Goal: Navigation & Orientation: Find specific page/section

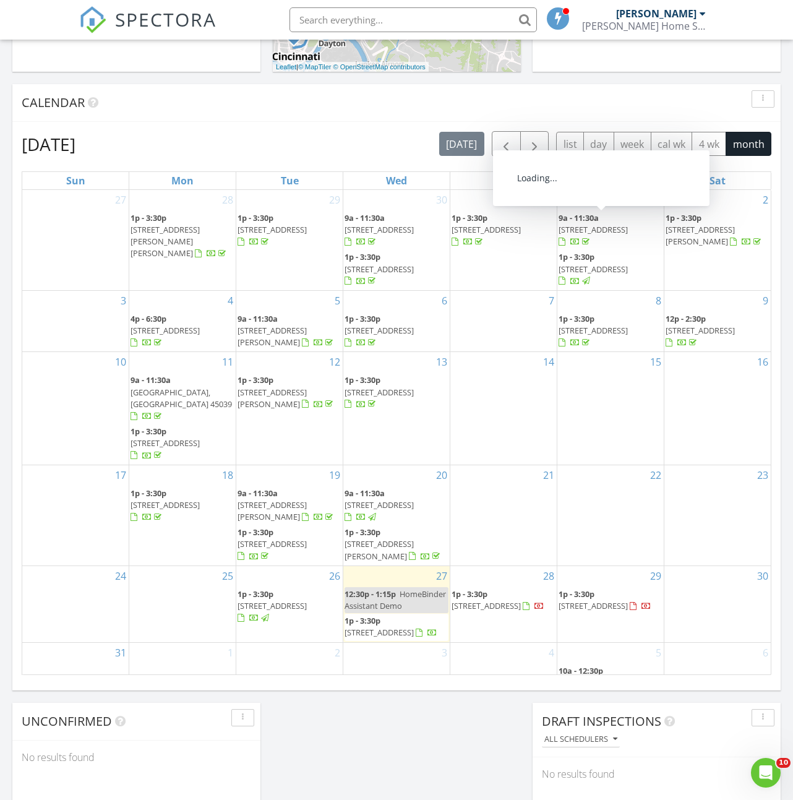
scroll to position [1127, 794]
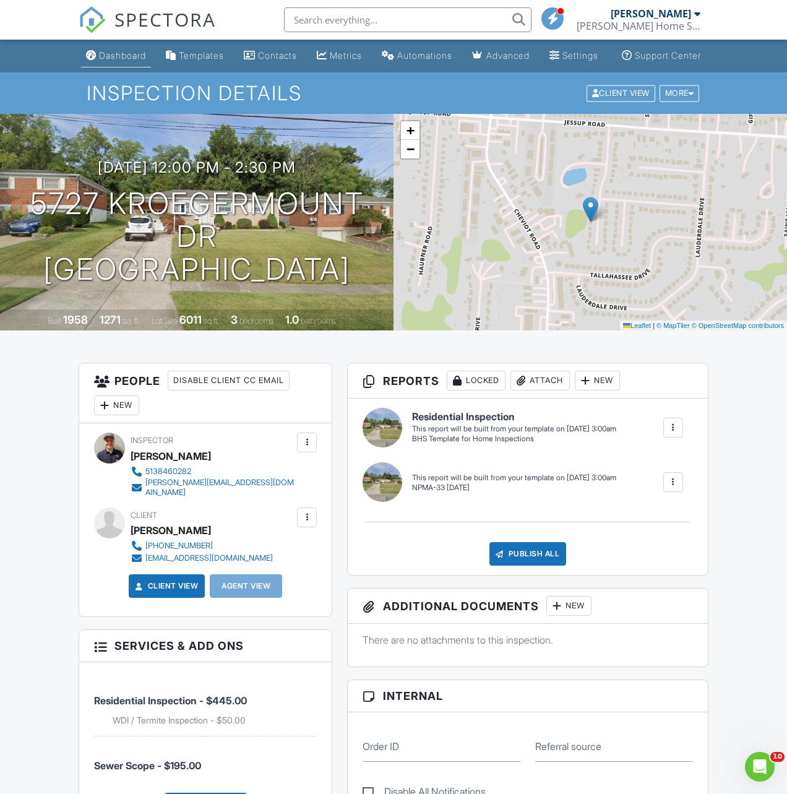
click at [118, 67] on link "Dashboard" at bounding box center [116, 56] width 70 height 23
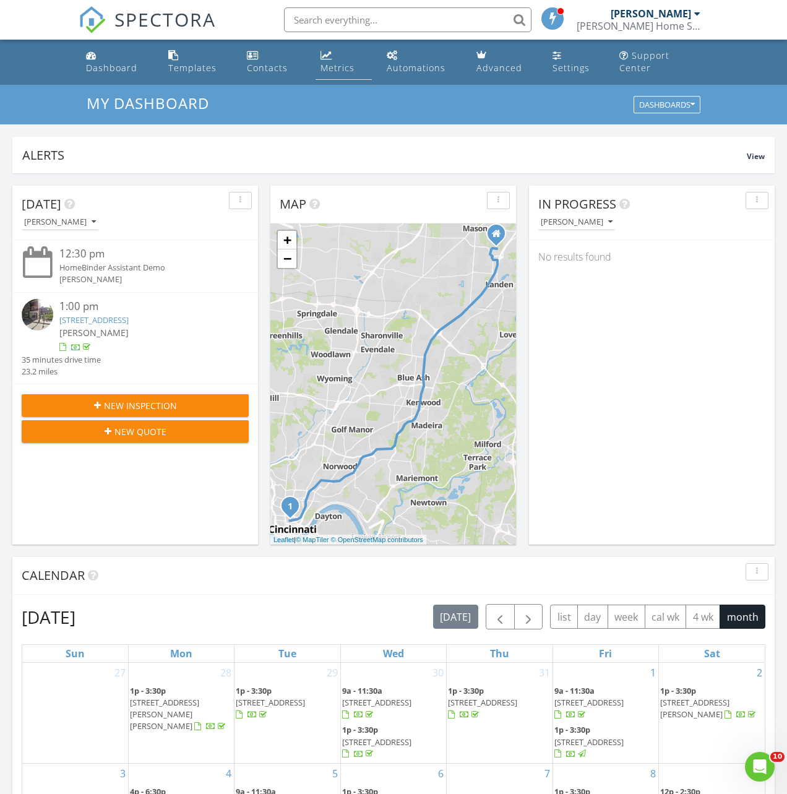
click at [331, 70] on div "Metrics" at bounding box center [338, 68] width 34 height 12
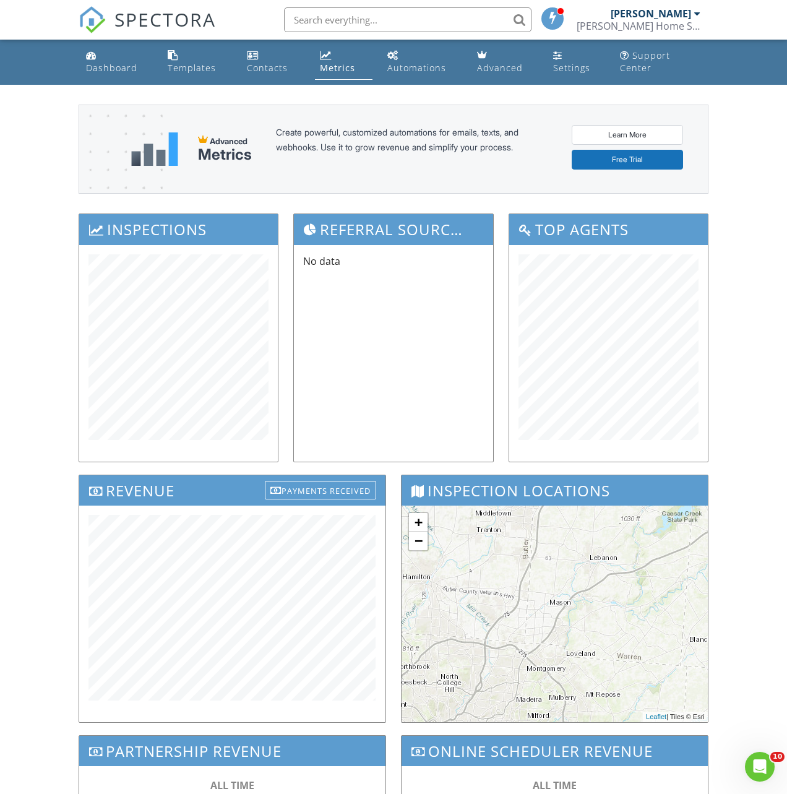
click at [106, 62] on div "Dashboard" at bounding box center [111, 68] width 51 height 12
